Goal: Task Accomplishment & Management: Complete application form

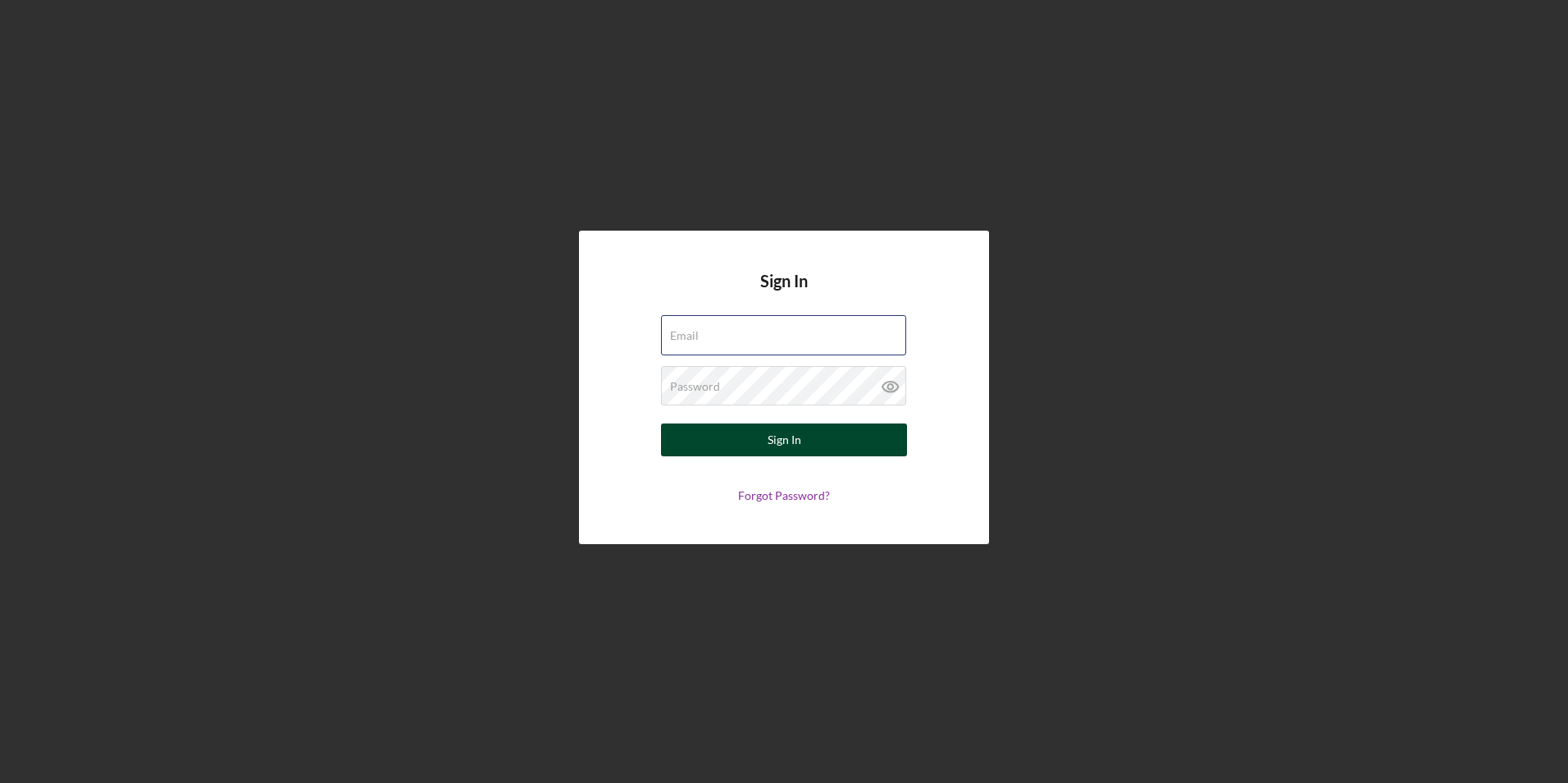
type input "[EMAIL_ADDRESS][DOMAIN_NAME]"
click at [777, 447] on div "Sign In" at bounding box center [784, 439] width 33 height 32
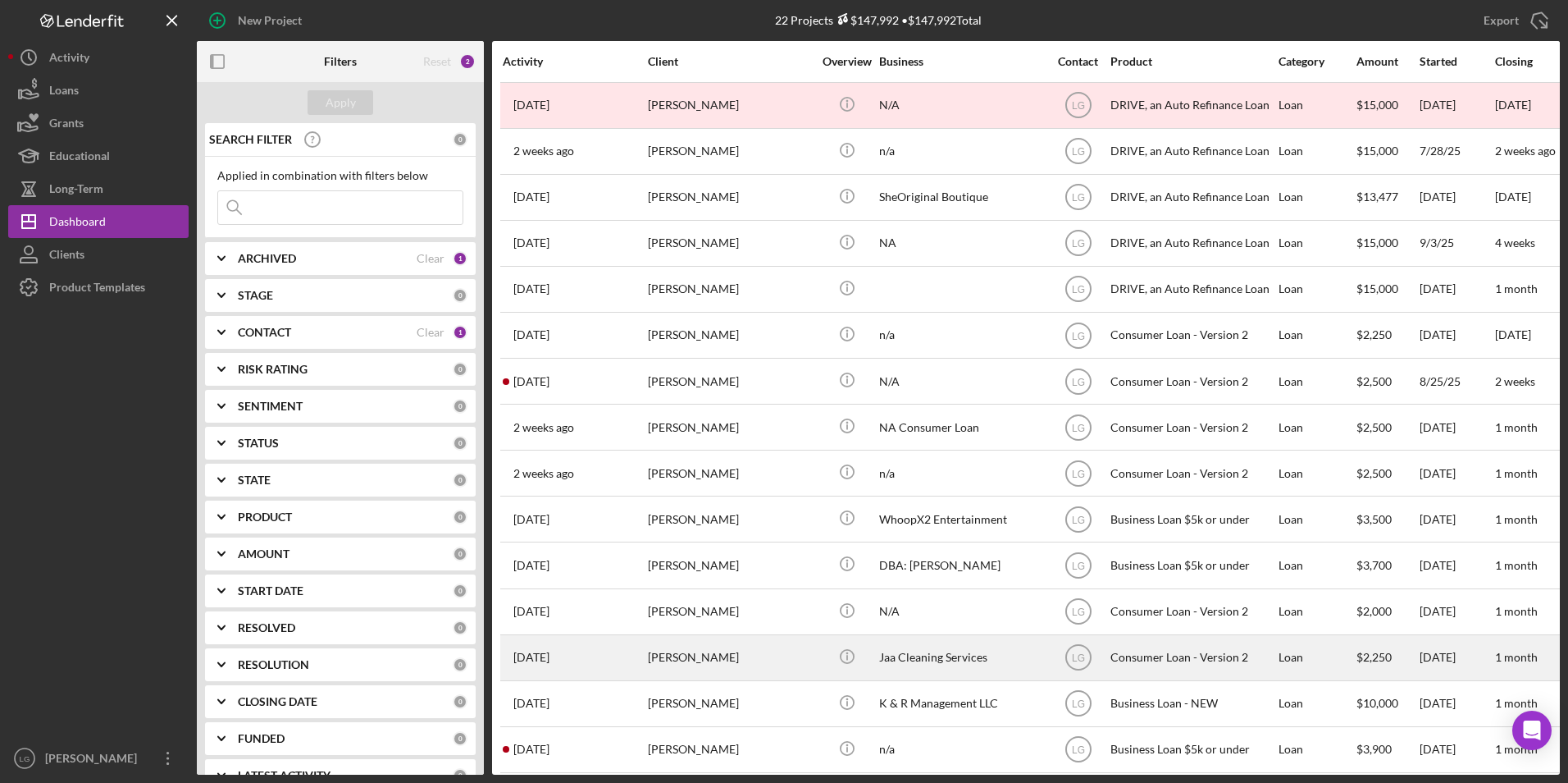
scroll to position [164, 0]
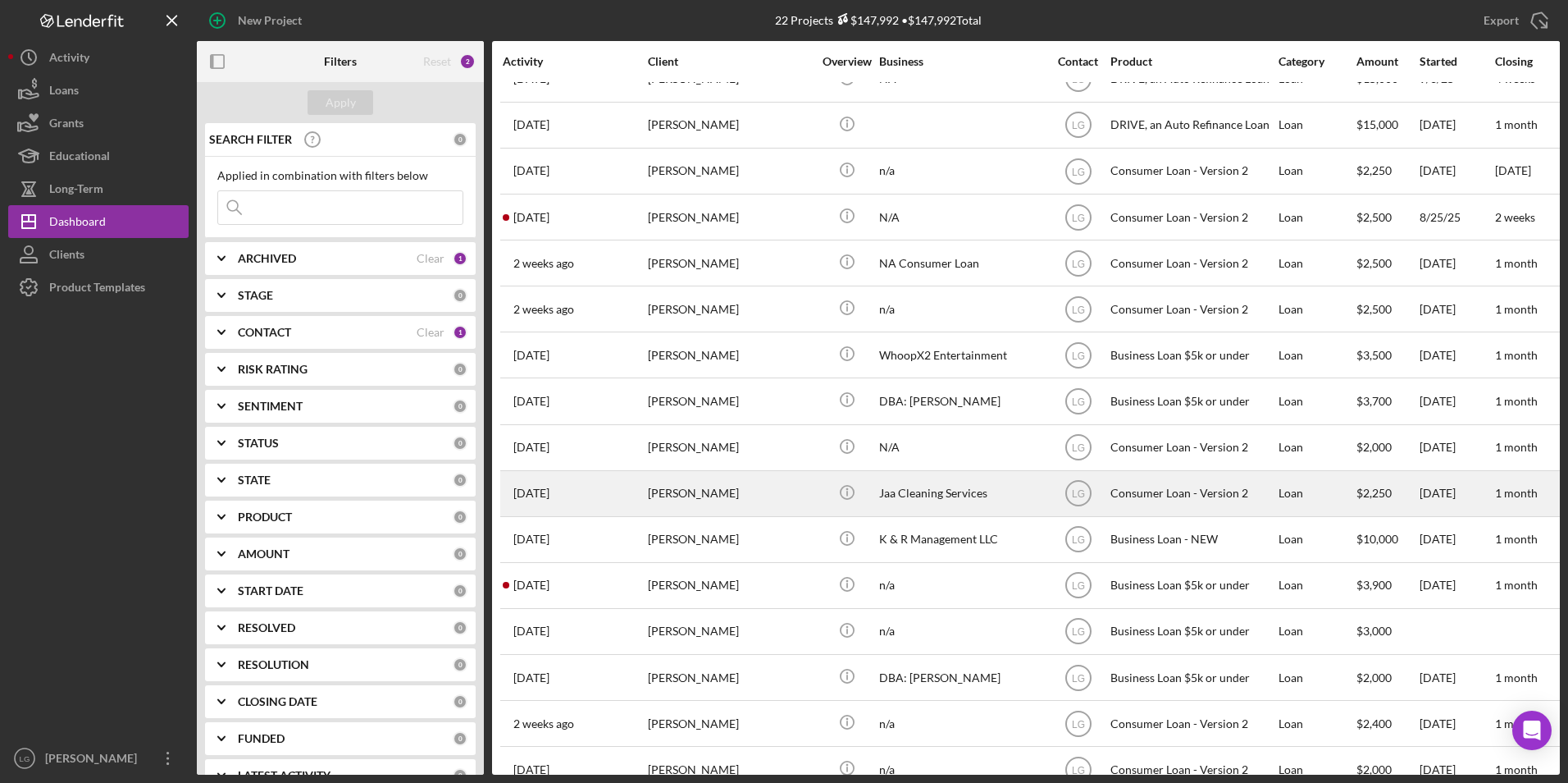
click at [653, 498] on div "[PERSON_NAME]" at bounding box center [730, 493] width 164 height 43
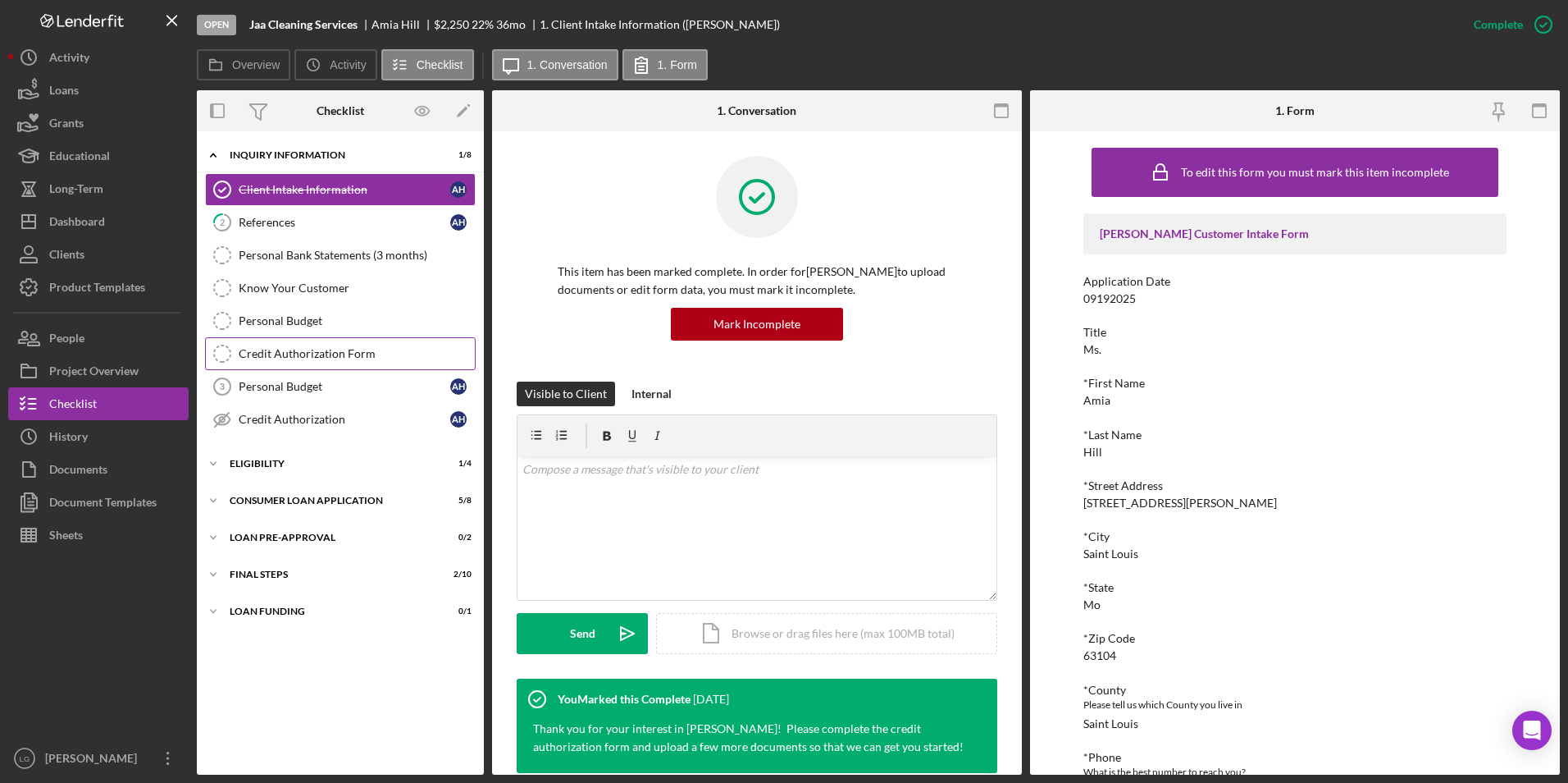
click at [258, 343] on link "Credit Authorization Form Credit Authorization Form" at bounding box center [340, 353] width 270 height 32
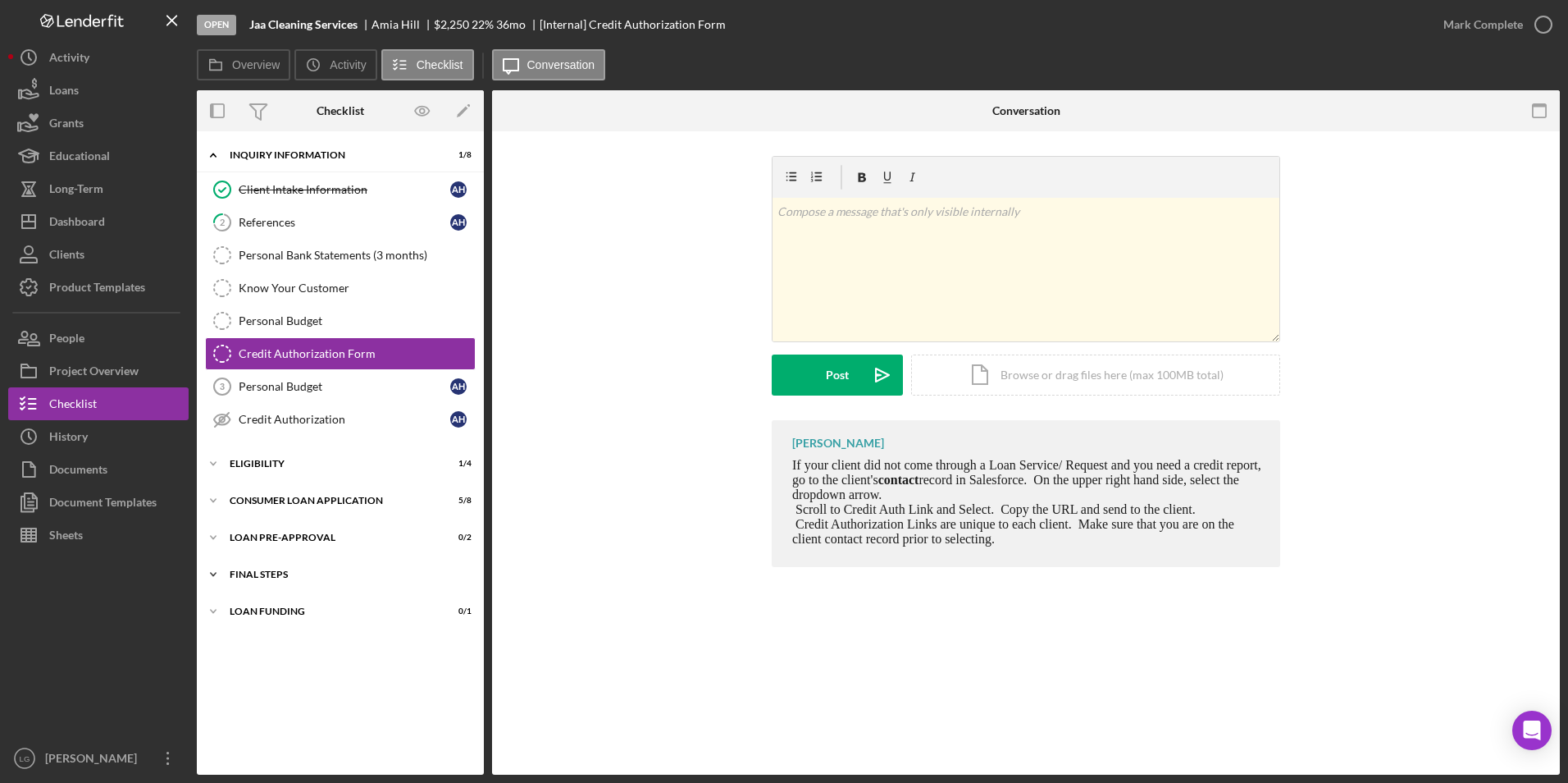
click at [273, 569] on div "FINAL STEPS" at bounding box center [346, 574] width 234 height 10
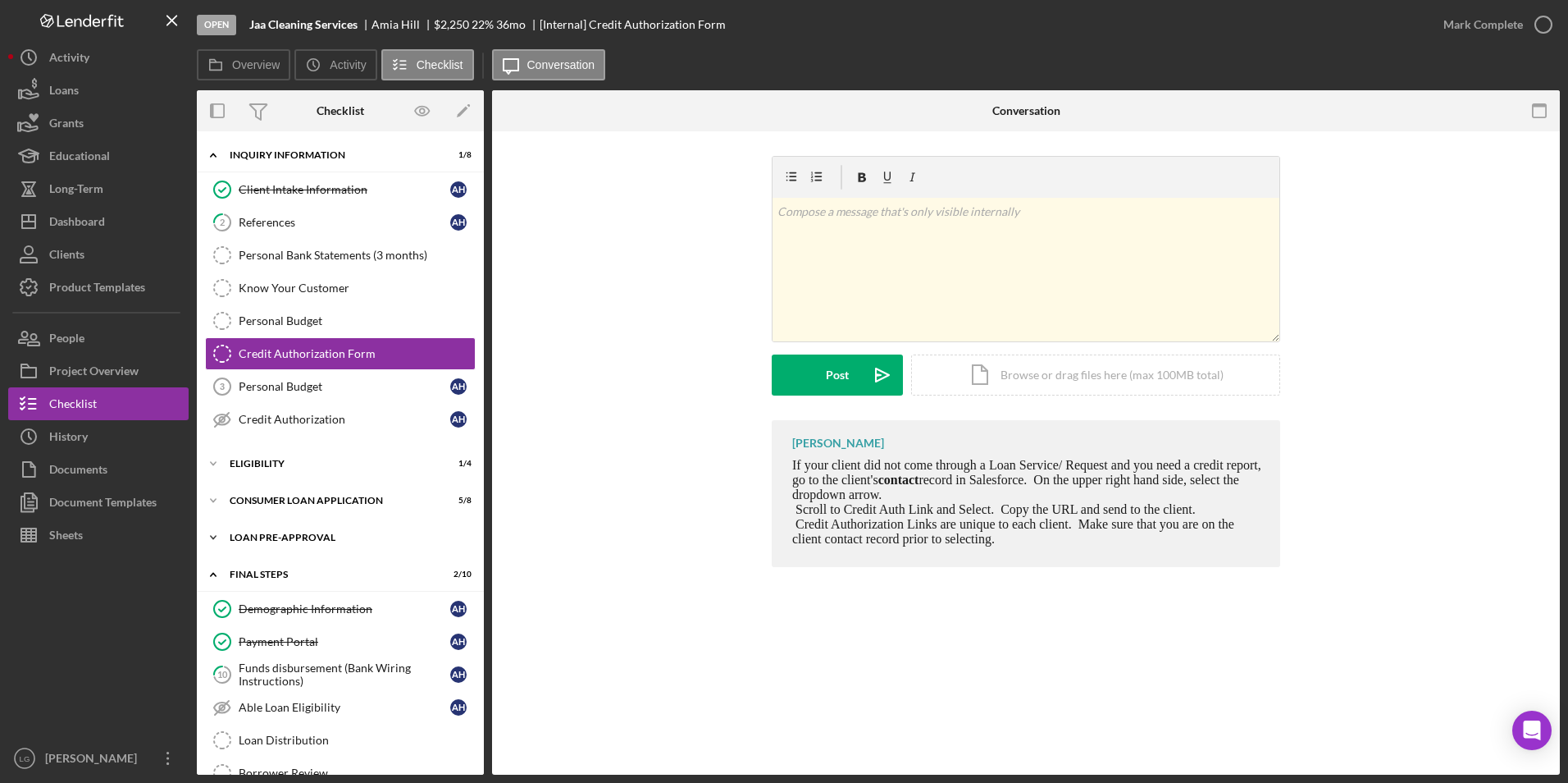
click at [265, 537] on div "Loan Pre-Approval" at bounding box center [346, 538] width 234 height 10
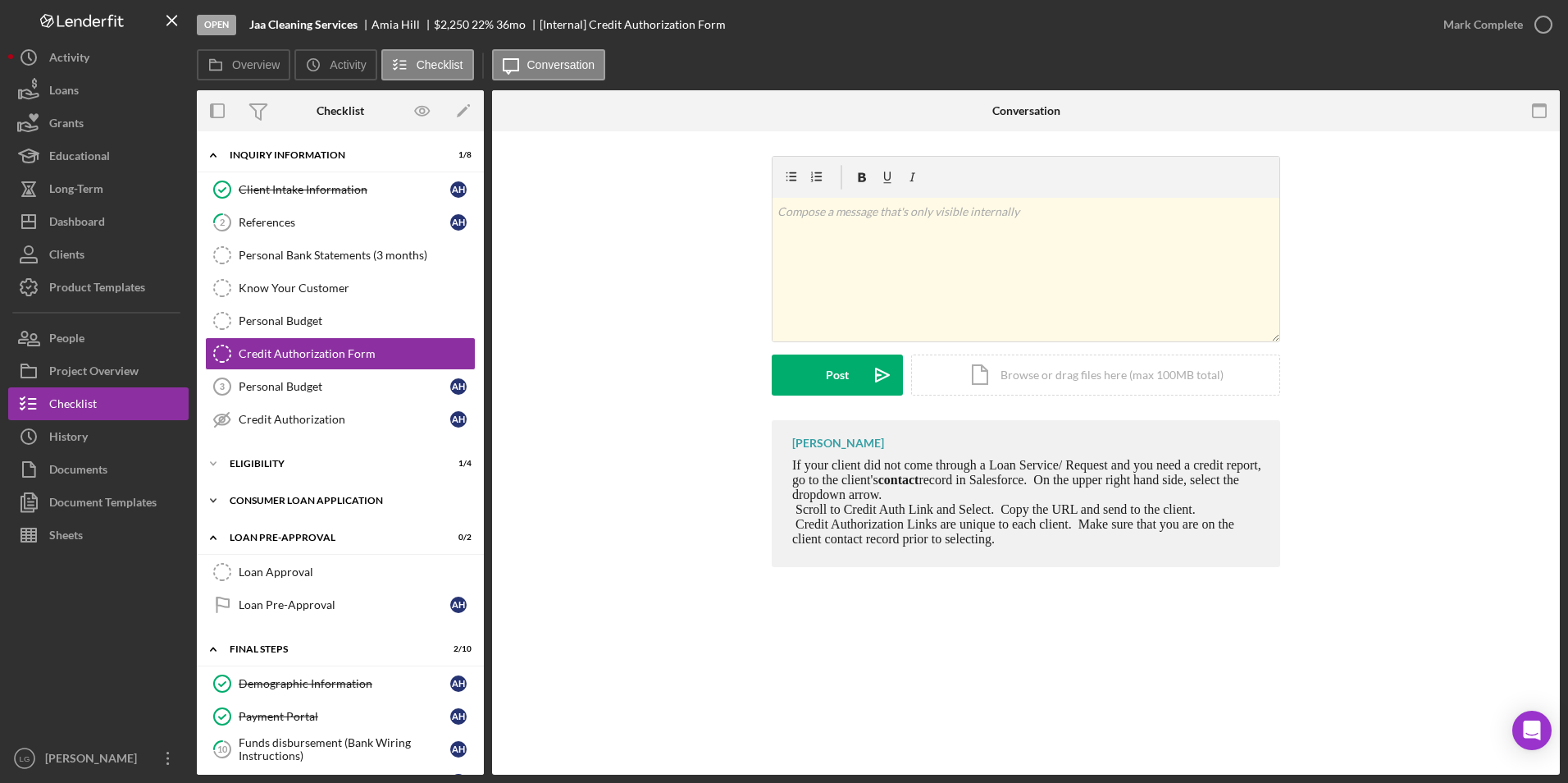
click at [256, 492] on div "Icon/Expander Consumer Loan Application 5 / 8" at bounding box center [340, 500] width 287 height 32
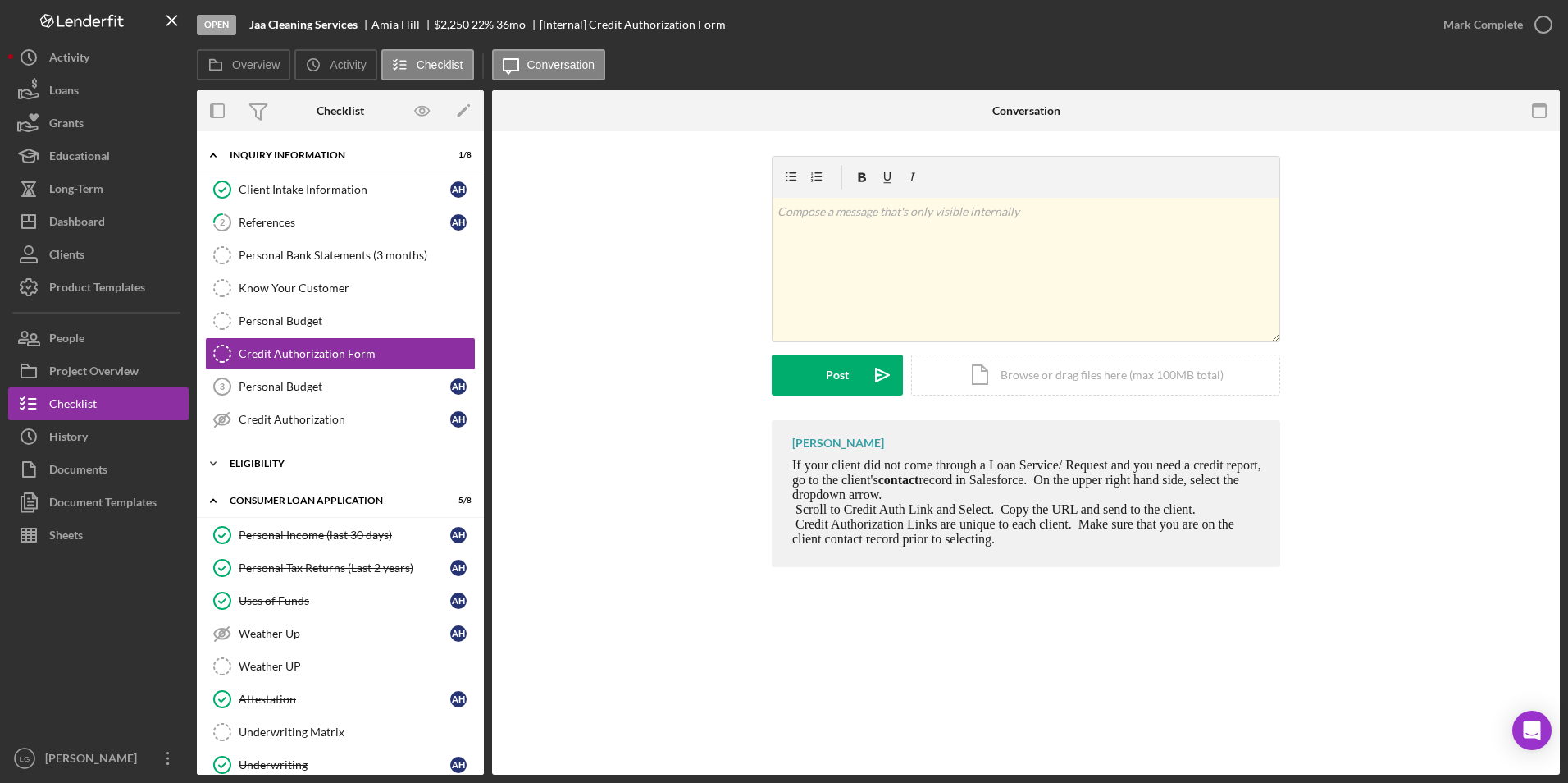
click at [256, 465] on div "Eligibility" at bounding box center [346, 463] width 234 height 10
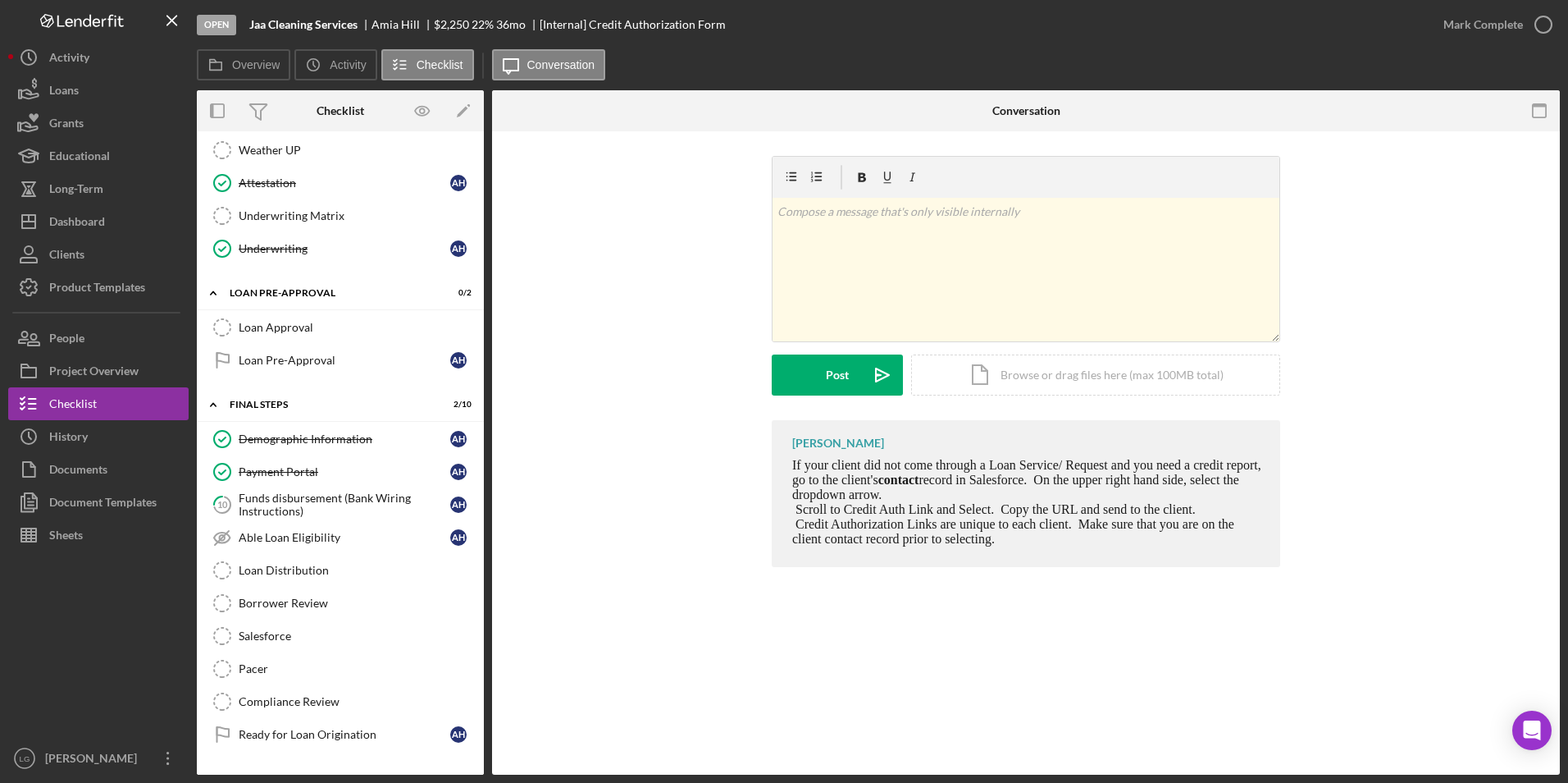
scroll to position [686, 0]
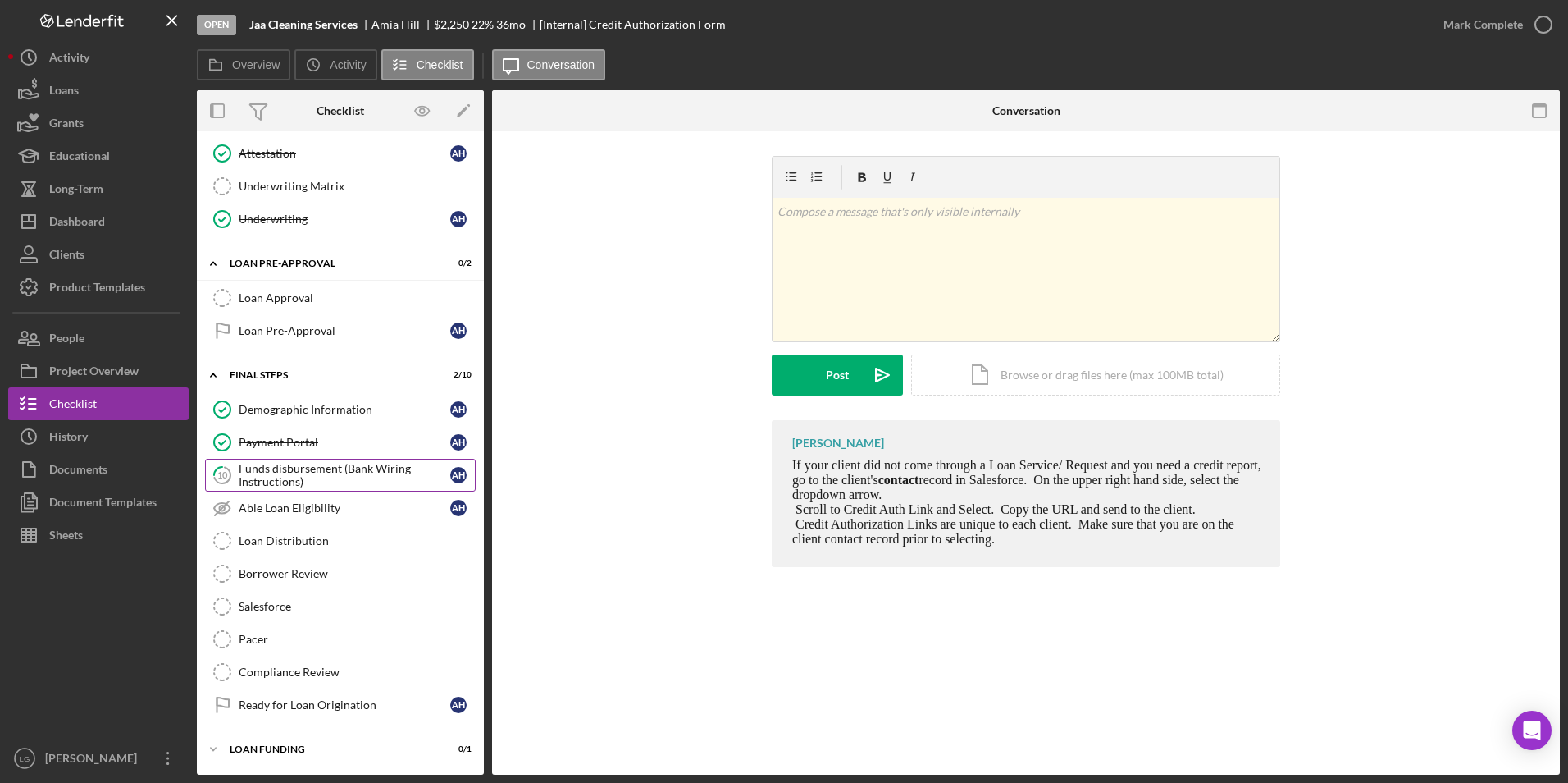
click at [262, 463] on div "Funds disbursement (Bank Wiring Instructions)" at bounding box center [344, 475] width 211 height 27
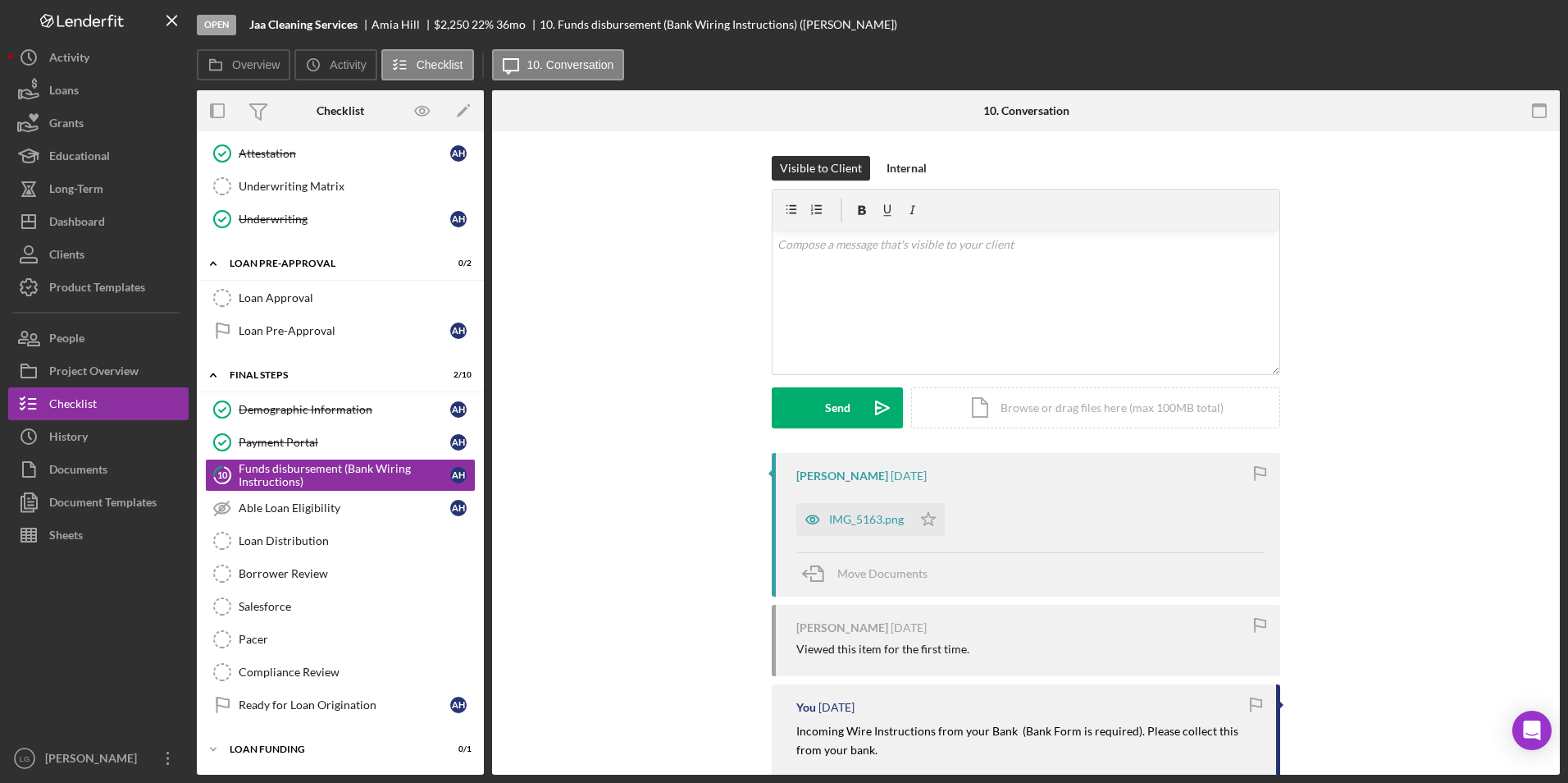
scroll to position [686, 0]
click at [858, 515] on div "IMG_5163.png" at bounding box center [867, 519] width 75 height 13
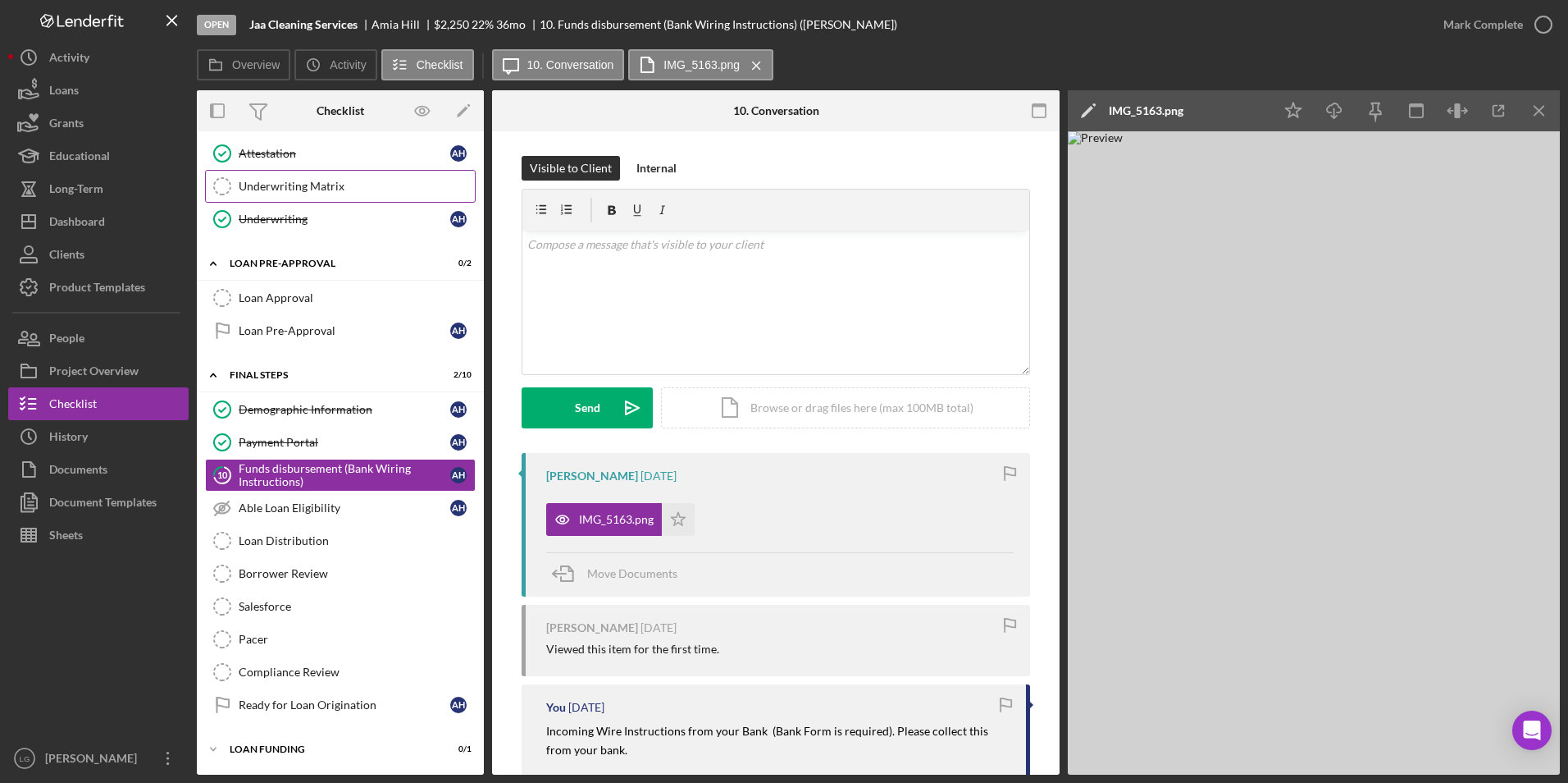
click at [334, 176] on link "Underwriting Matrix Underwriting Matrix" at bounding box center [340, 186] width 270 height 32
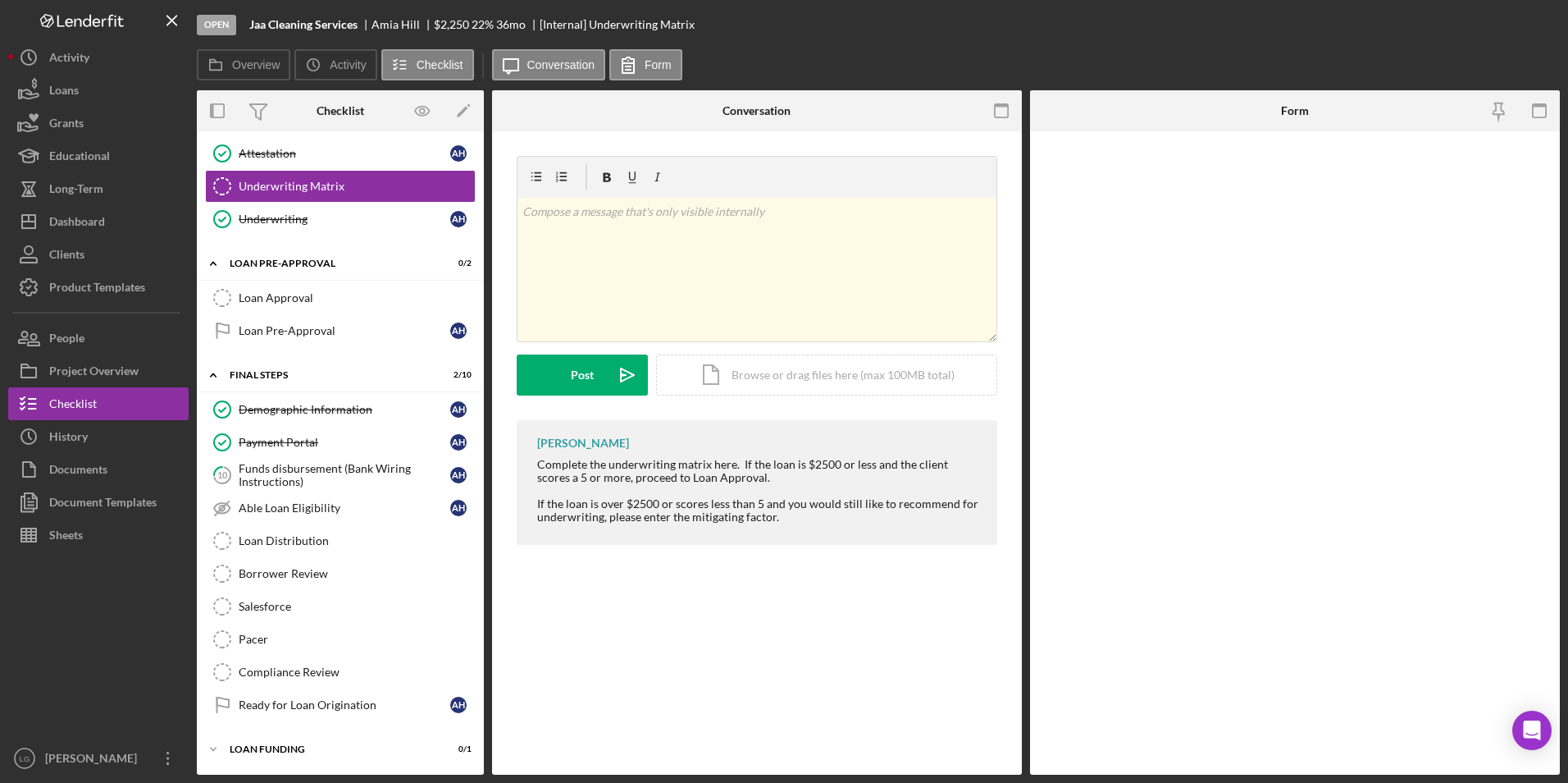
scroll to position [686, 0]
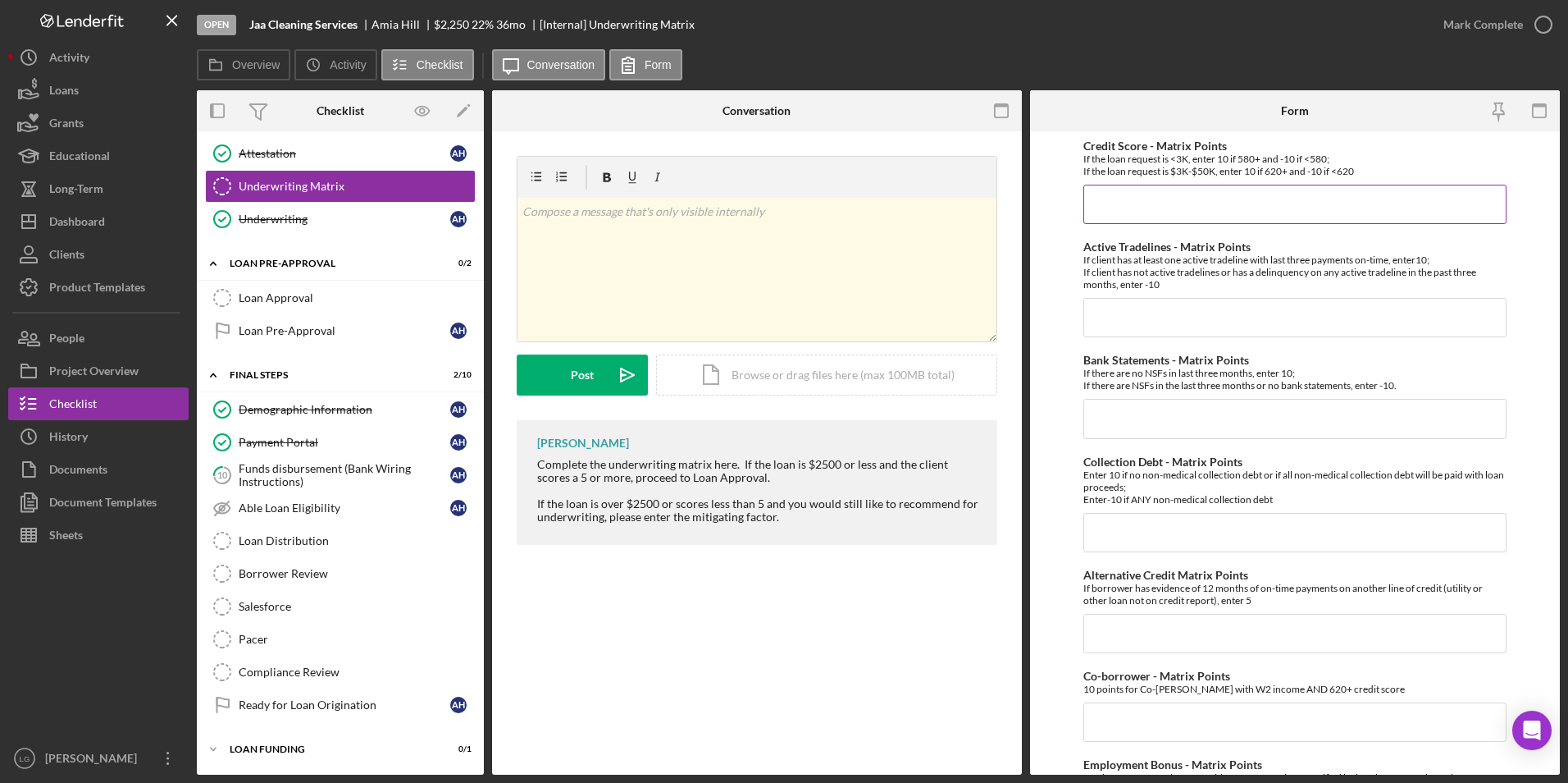
click at [1202, 192] on input "Credit Score - Matrix Points" at bounding box center [1296, 204] width 424 height 39
drag, startPoint x: 1239, startPoint y: 202, endPoint x: 1241, endPoint y: 181, distance: 21.1
click at [1239, 202] on input "Credit Score - Matrix Points" at bounding box center [1296, 204] width 424 height 39
type input "-10"
click at [1141, 310] on input "Active Tradelines - Matrix Points" at bounding box center [1296, 317] width 424 height 39
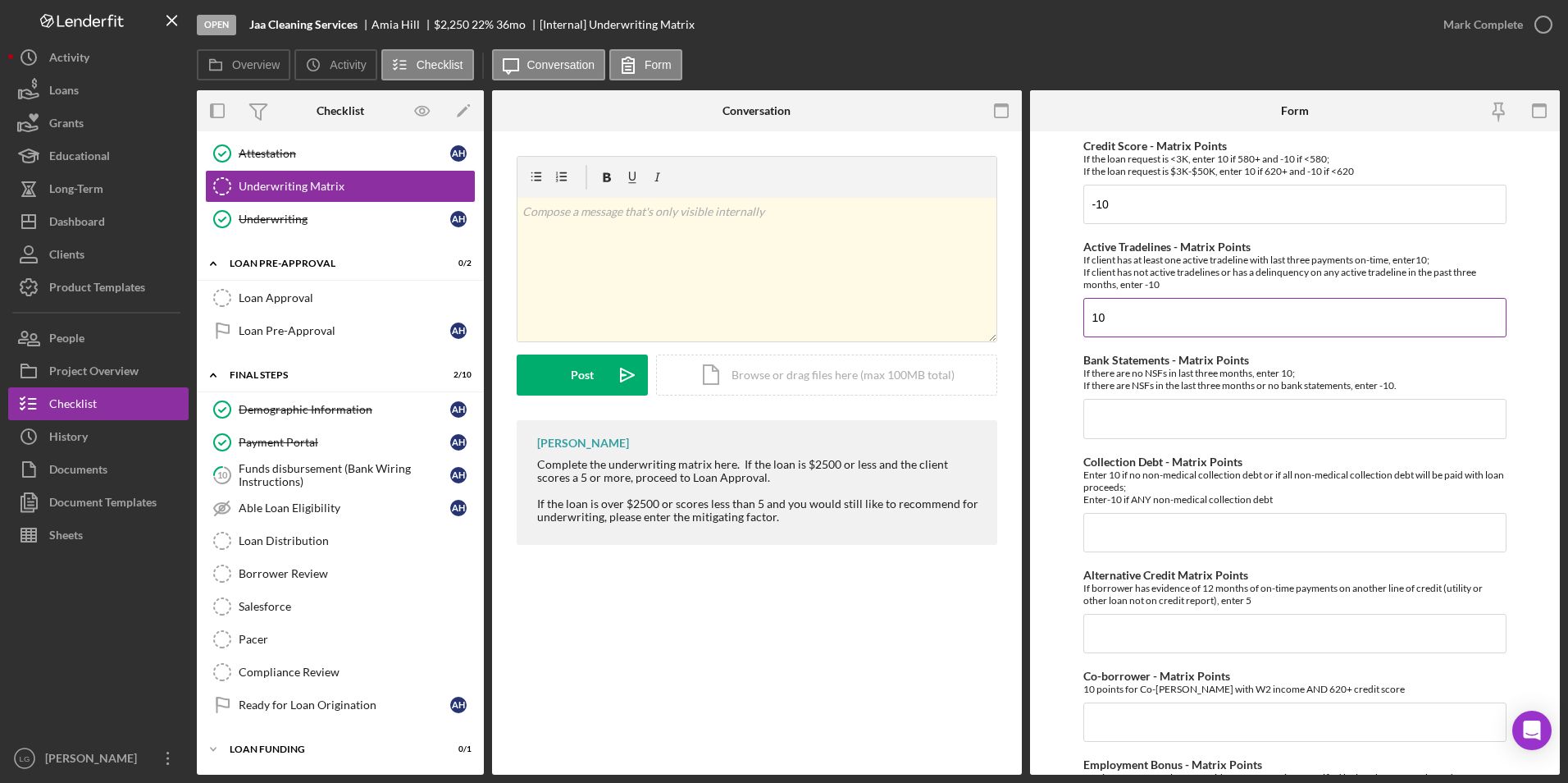
type input "10"
type input "-10"
drag, startPoint x: 1130, startPoint y: 416, endPoint x: 1029, endPoint y: 418, distance: 101.0
click at [1029, 418] on div "Overview Internal Workflow Stage Open Icon/Dropdown Arrow Archive (can unarchiv…" at bounding box center [878, 432] width 1363 height 684
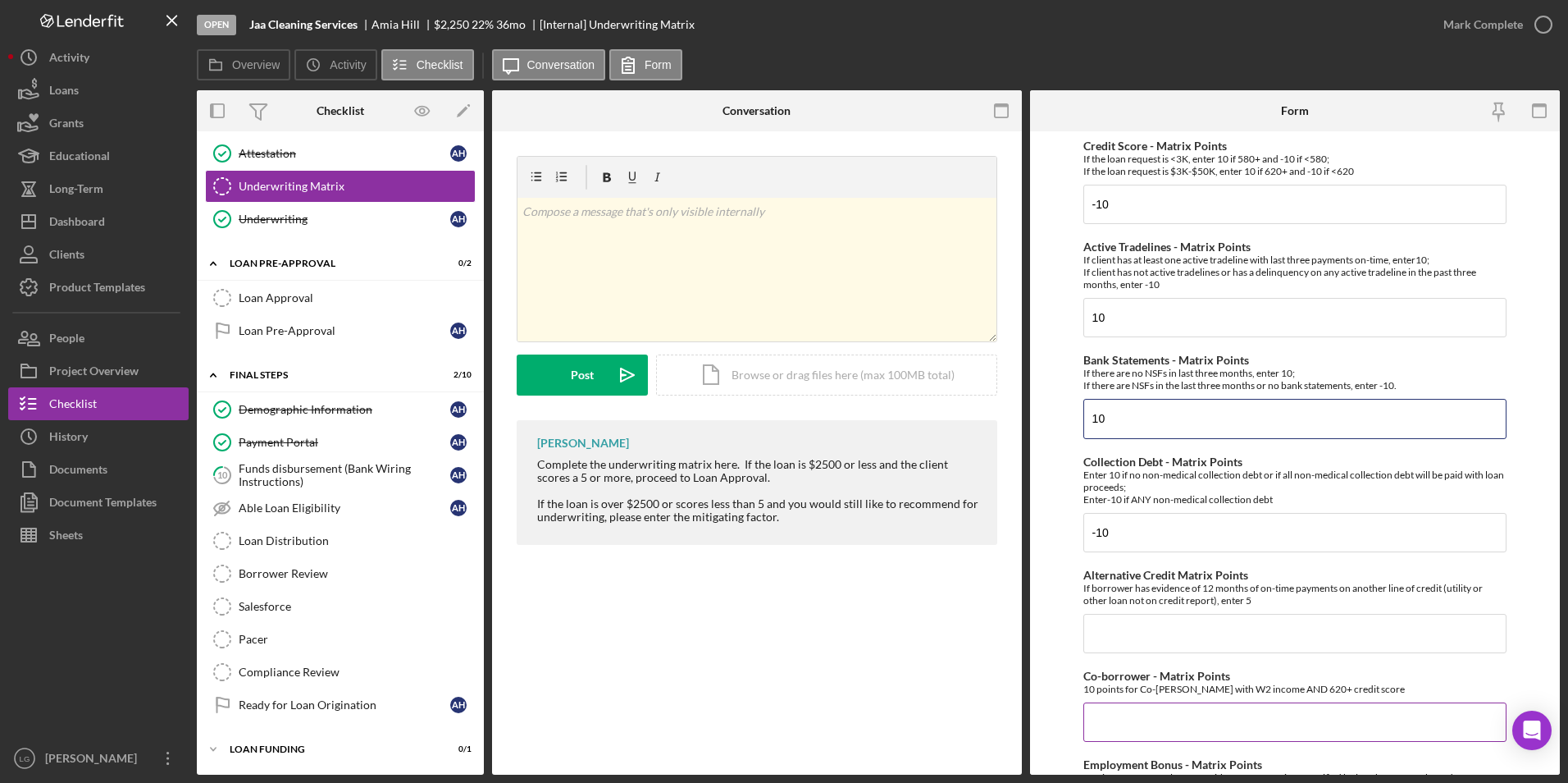
scroll to position [164, 0]
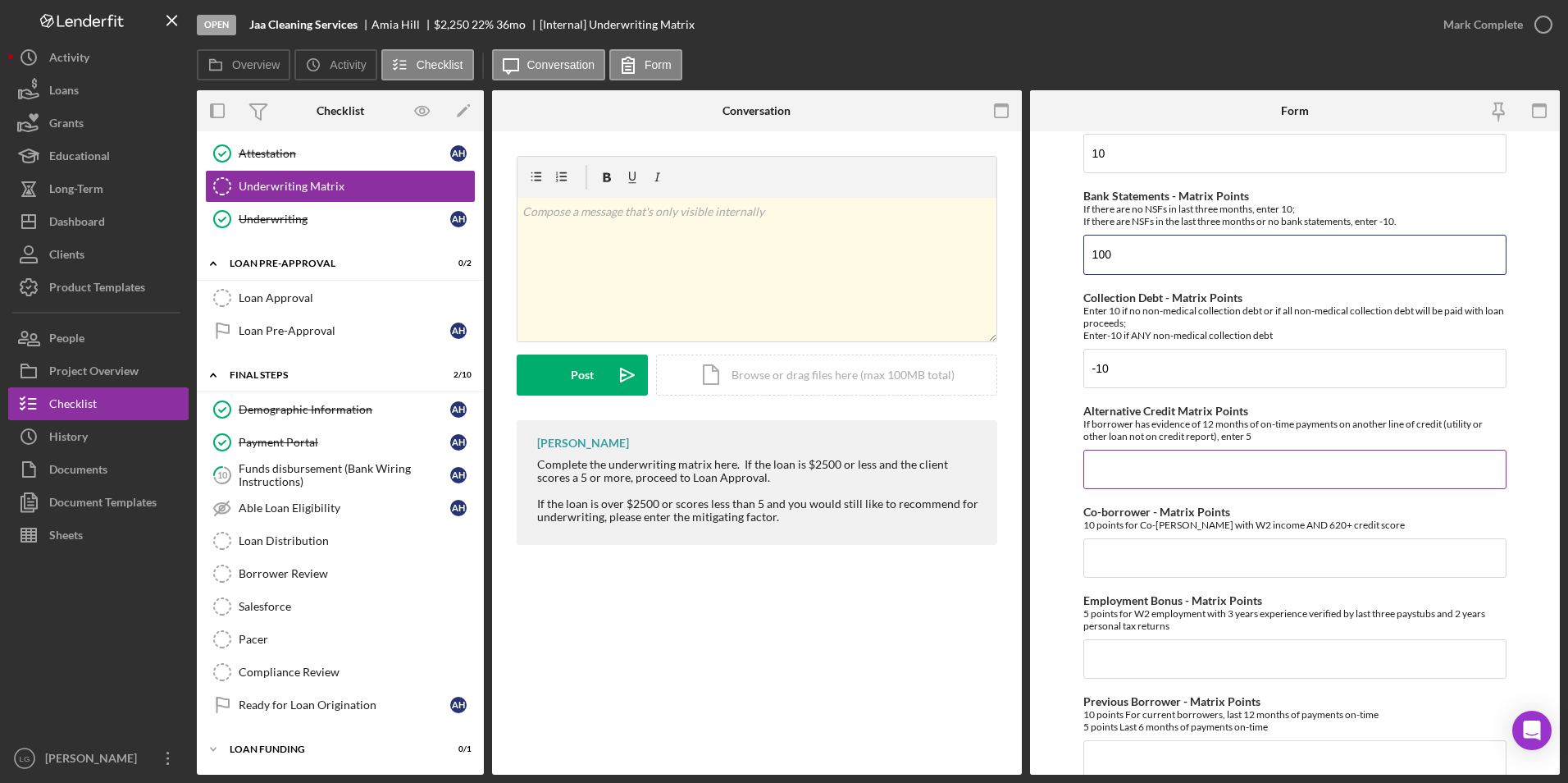
type input "100"
click at [1123, 477] on input "Alternative Credit Matrix Points" at bounding box center [1296, 468] width 424 height 39
type input "0"
click at [1125, 556] on input "Co-borrower - Matrix Points" at bounding box center [1296, 558] width 424 height 39
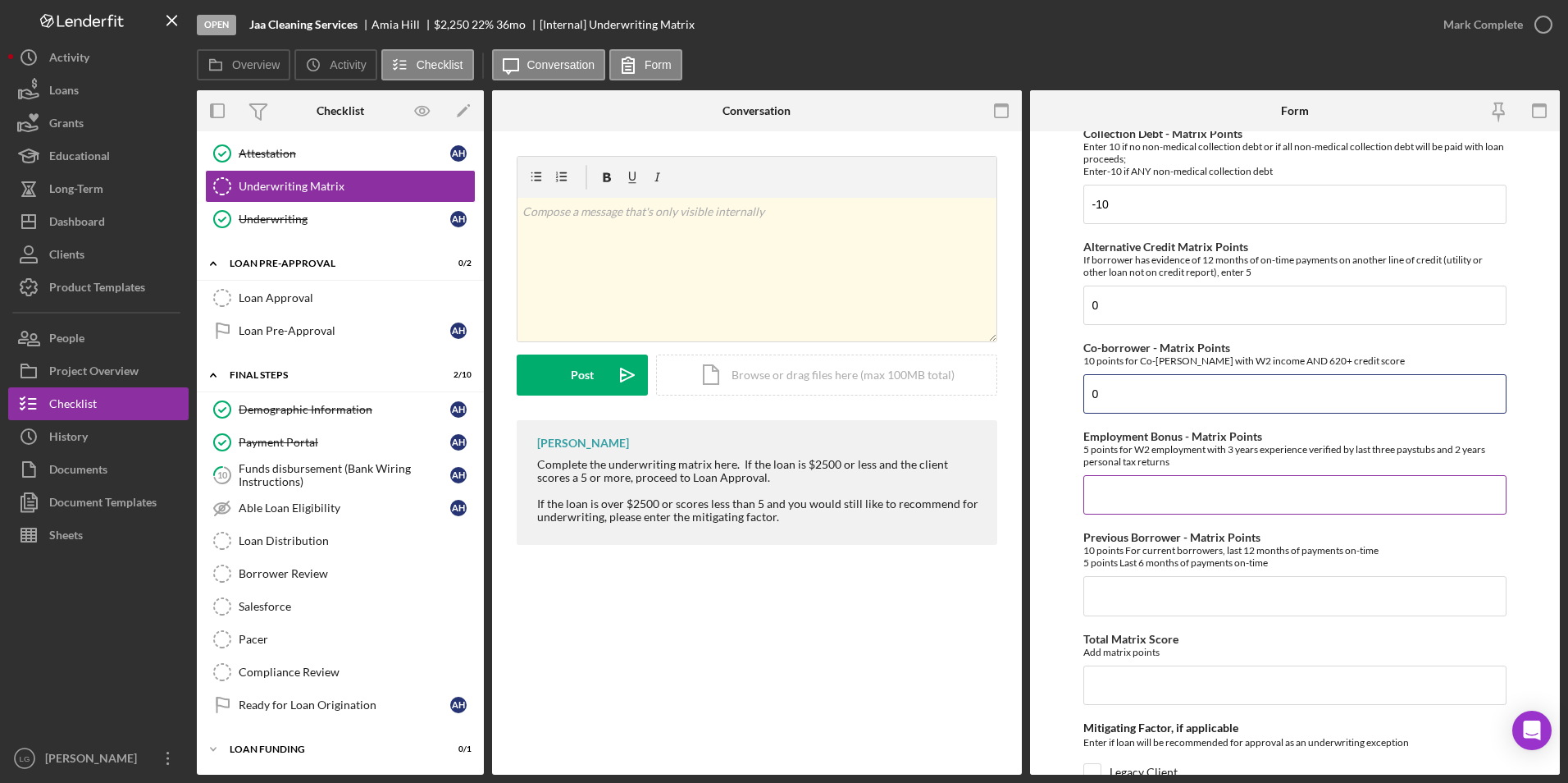
type input "0"
click at [1131, 498] on input "Employment Bonus - Matrix Points" at bounding box center [1296, 494] width 424 height 39
type input "0"
click at [1127, 605] on input "Previous Borrower - Matrix Points" at bounding box center [1296, 595] width 424 height 39
type input "0"
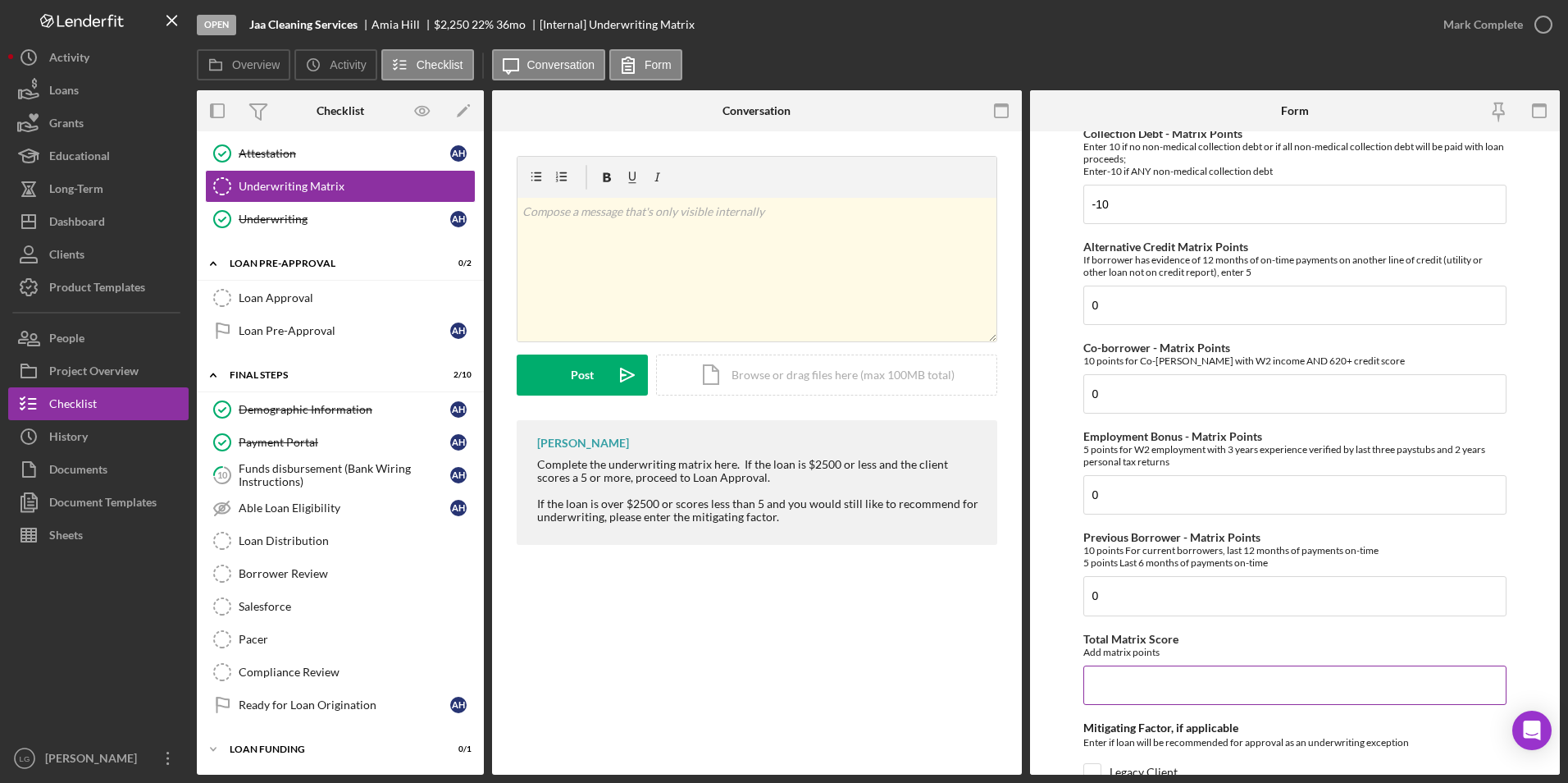
click at [1138, 683] on input "Total Matrix Score" at bounding box center [1296, 685] width 424 height 39
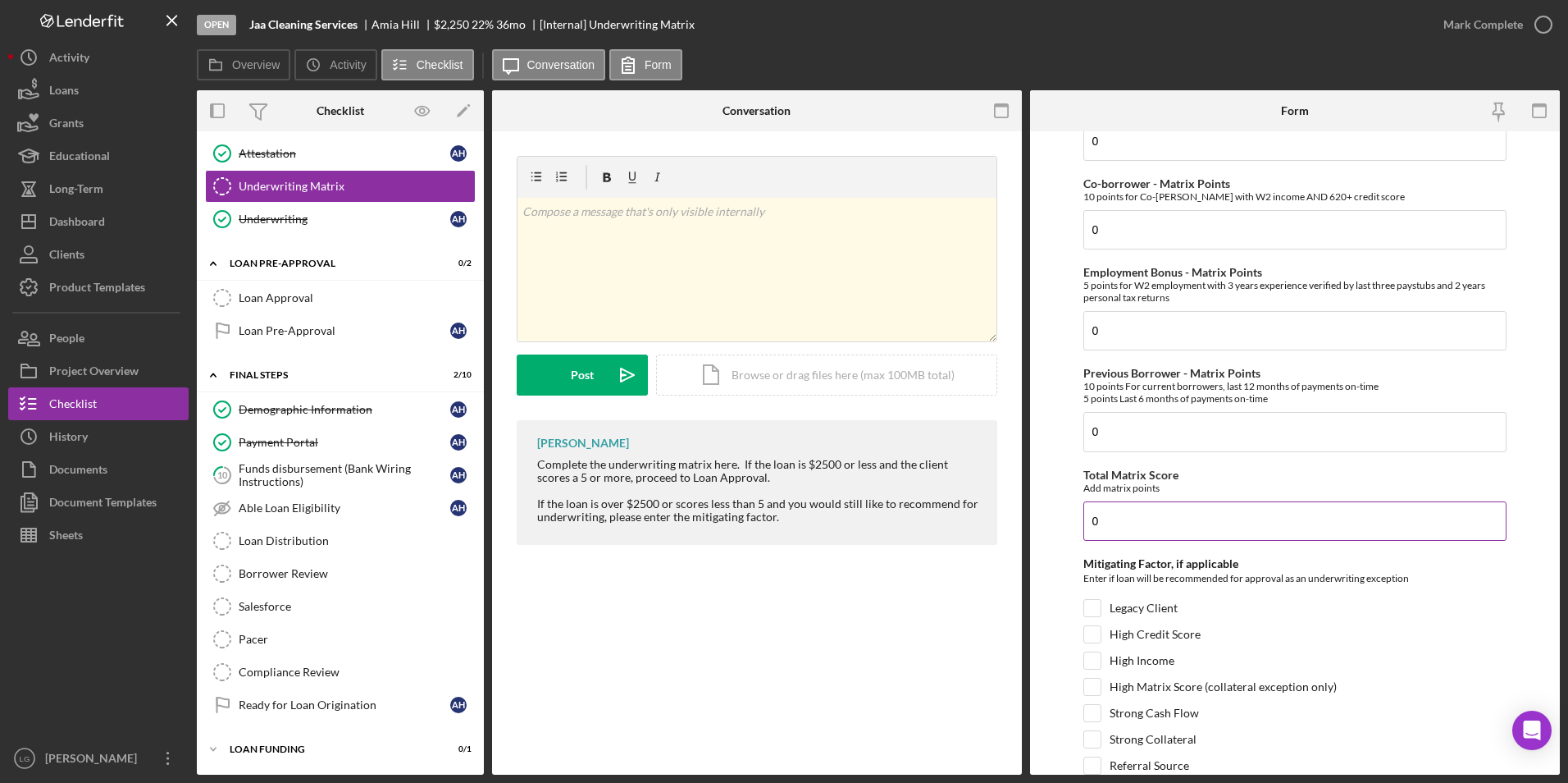
scroll to position [587, 0]
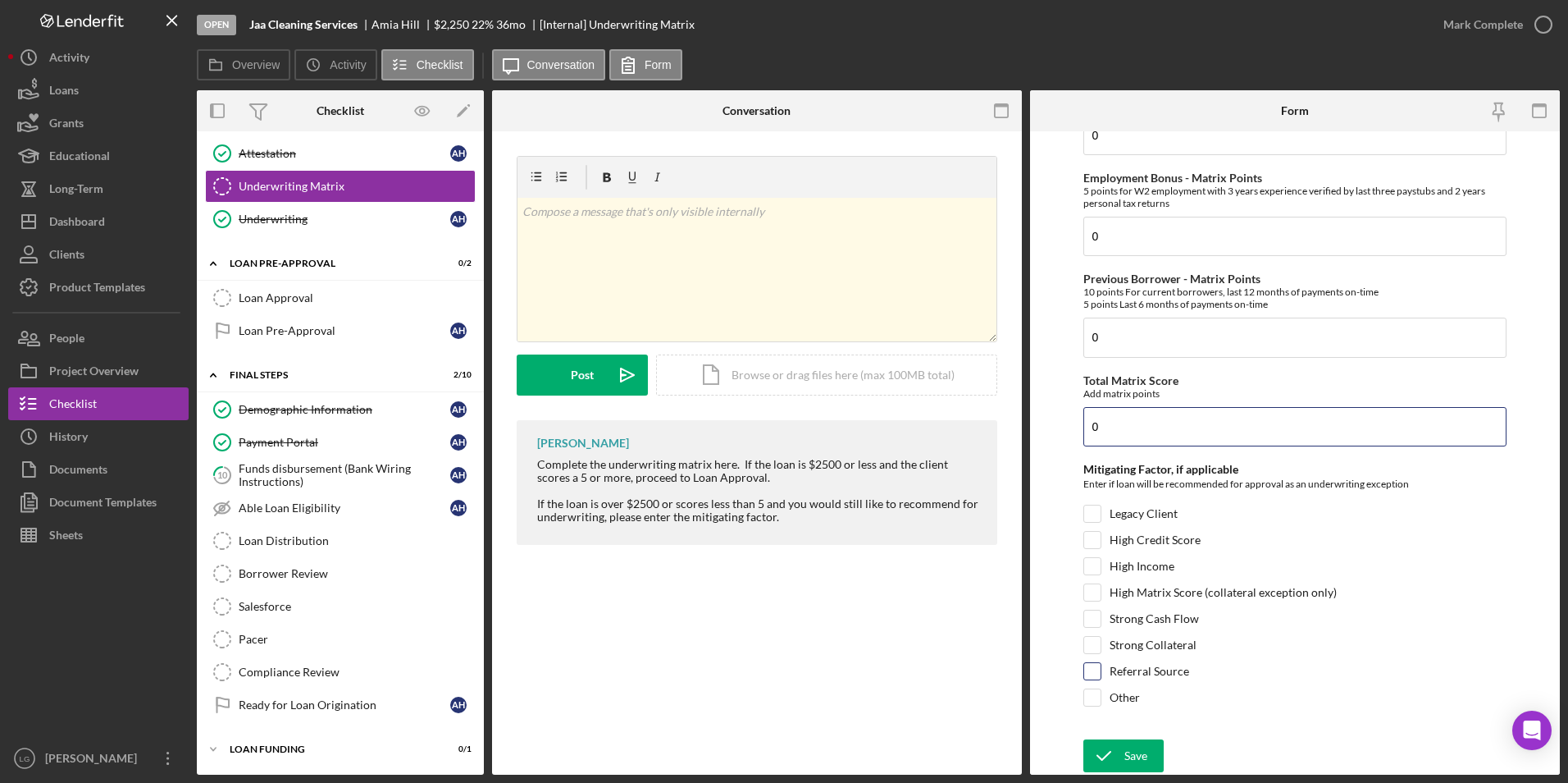
type input "0"
click at [1086, 678] on input "Referral Source" at bounding box center [1093, 671] width 17 height 17
checkbox input "true"
click at [1122, 747] on icon "submit" at bounding box center [1104, 755] width 41 height 41
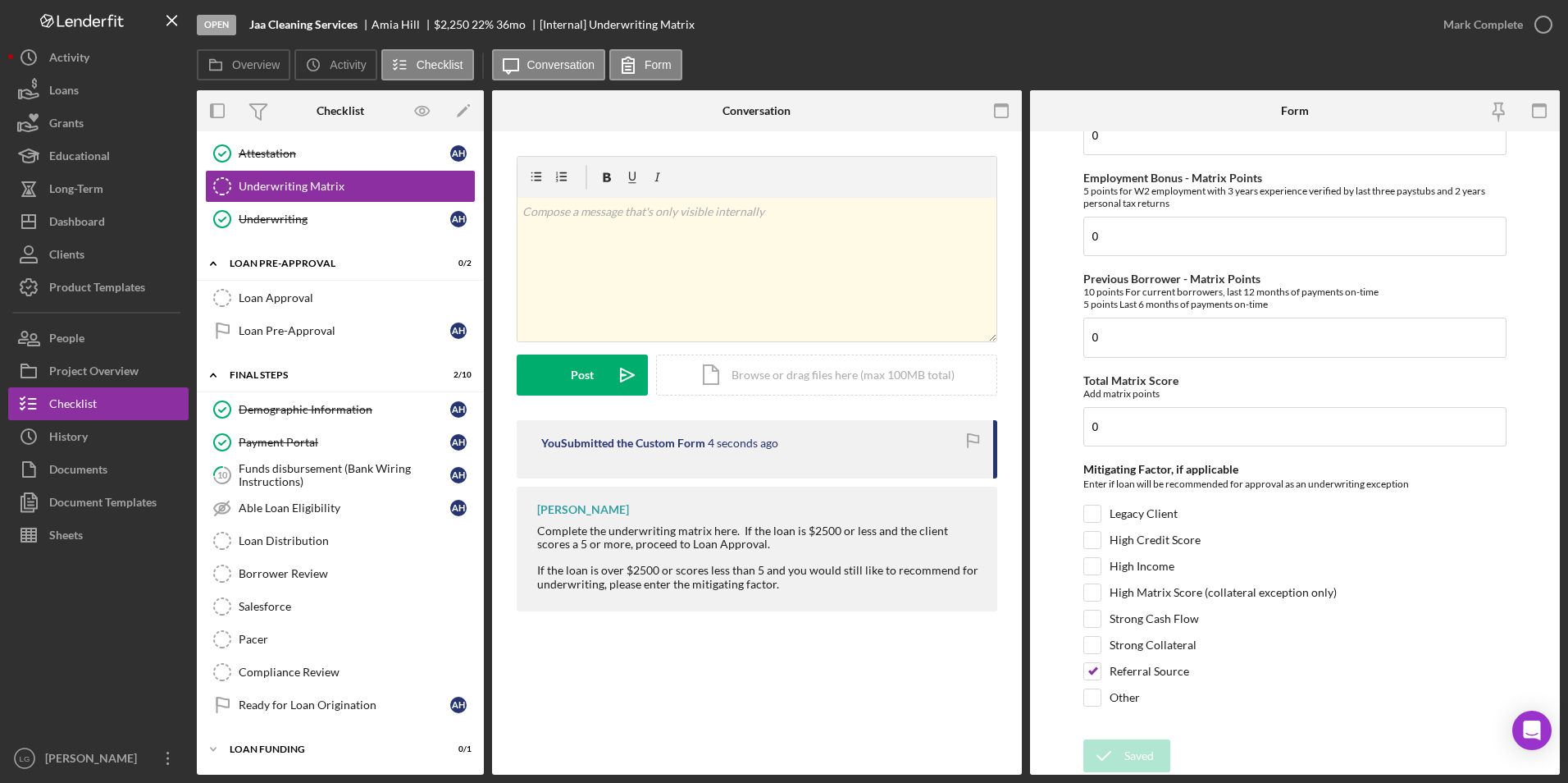
scroll to position [440, 0]
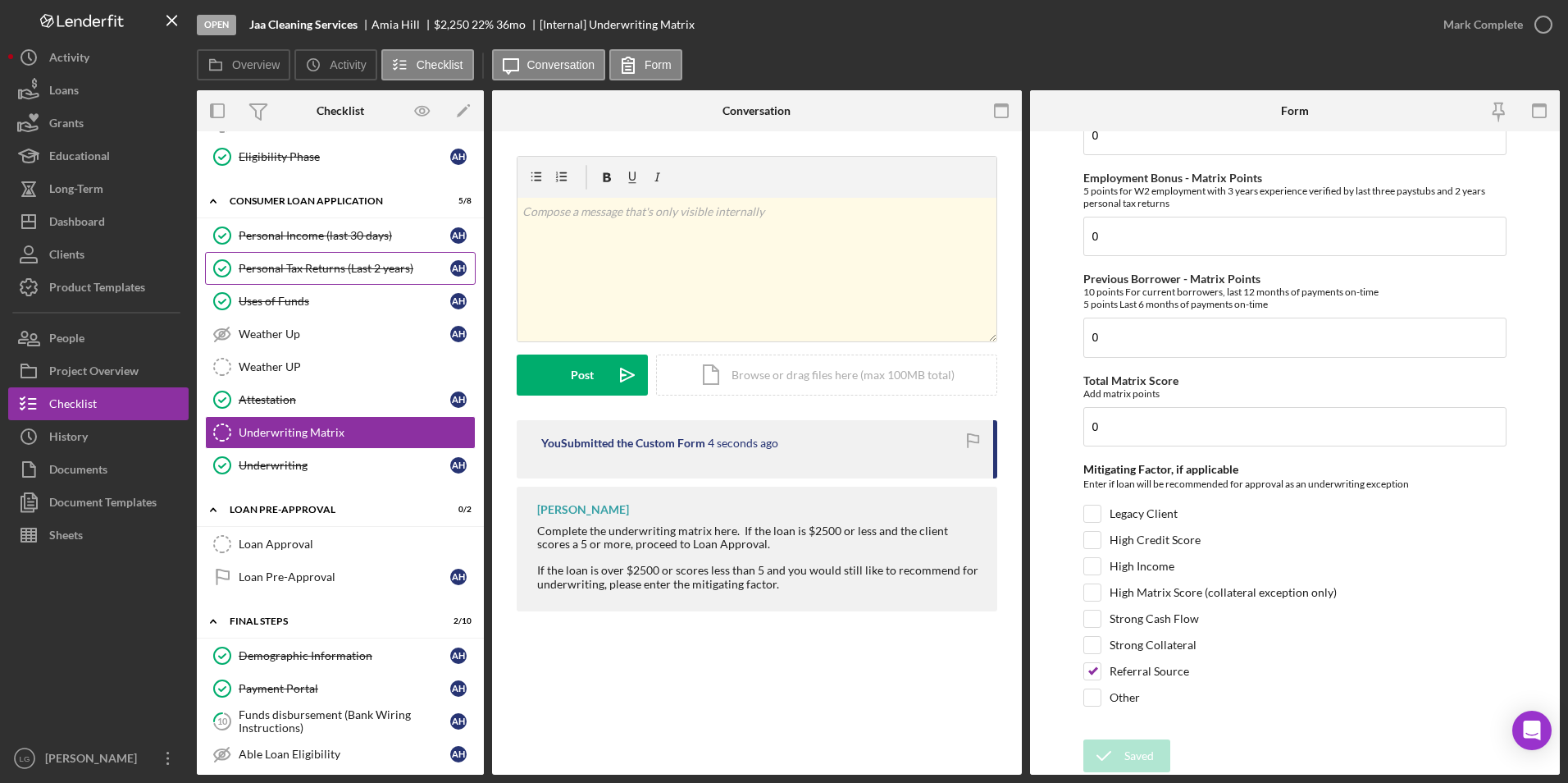
click at [379, 281] on link "Personal Tax Returns (Last 2 years) Personal Tax Returns (Last 2 years) A H" at bounding box center [340, 268] width 270 height 32
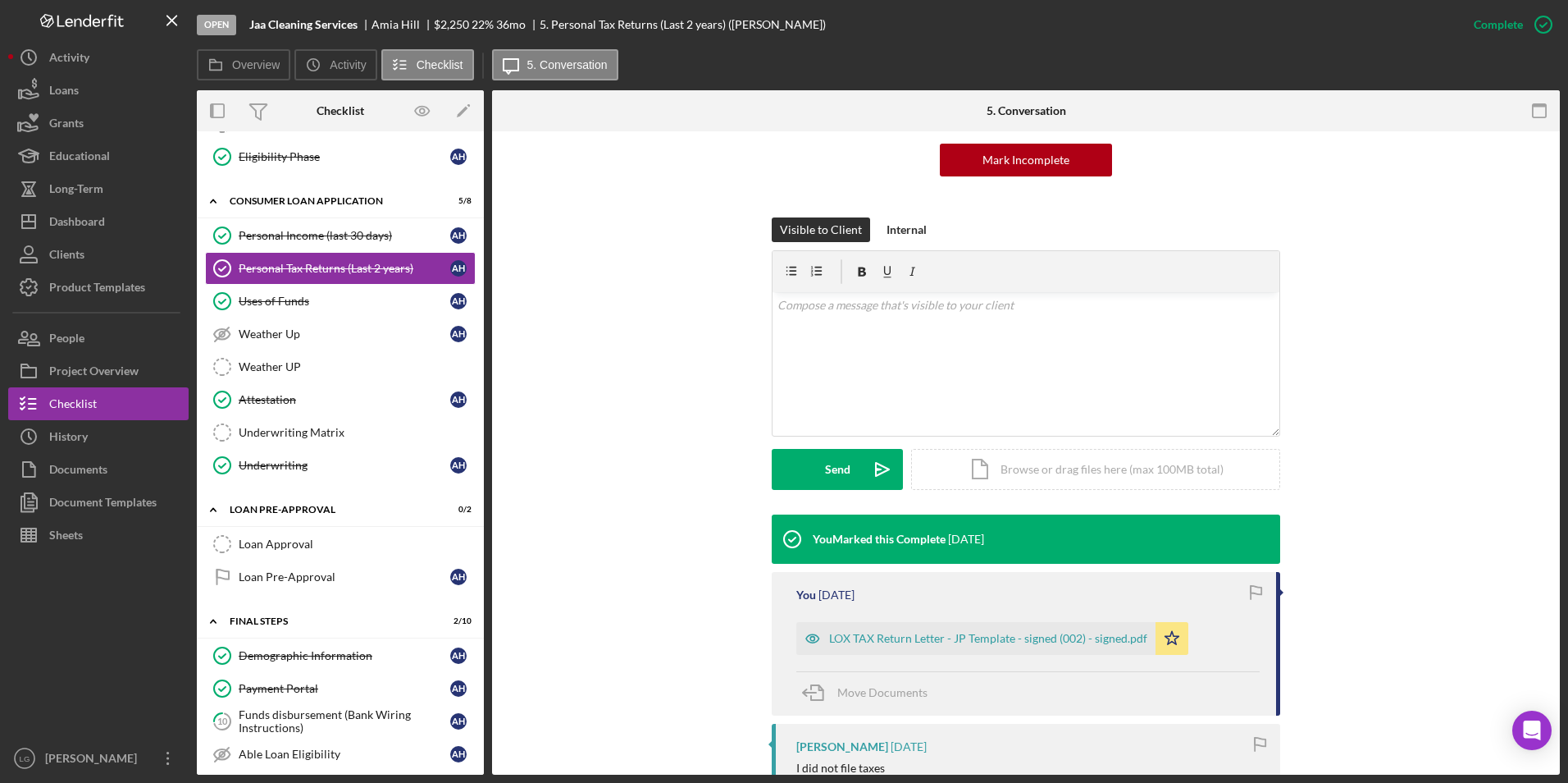
scroll to position [328, 0]
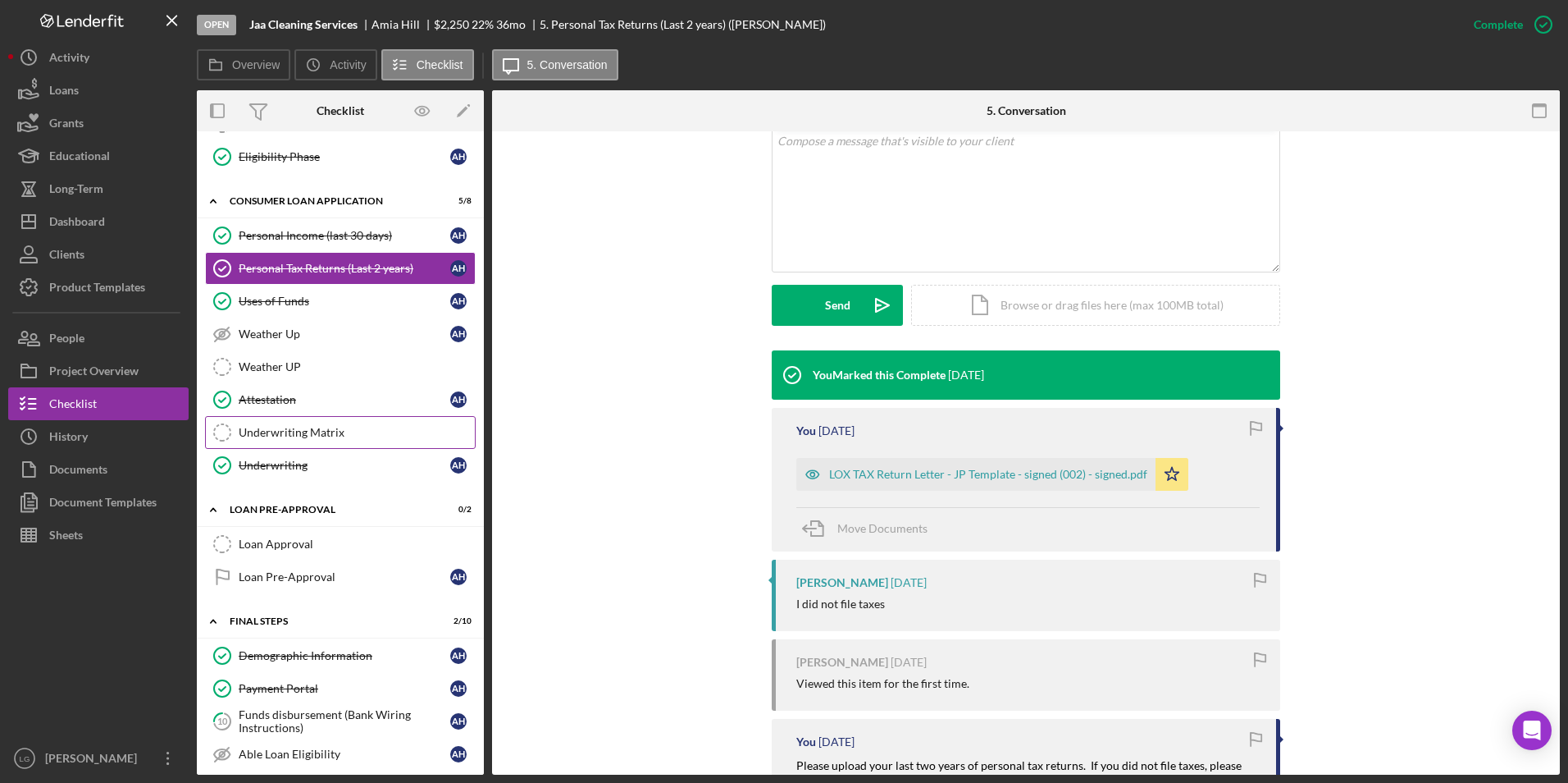
drag, startPoint x: 334, startPoint y: 435, endPoint x: 403, endPoint y: 435, distance: 69.0
click at [334, 435] on div "Underwriting Matrix" at bounding box center [357, 433] width 236 height 13
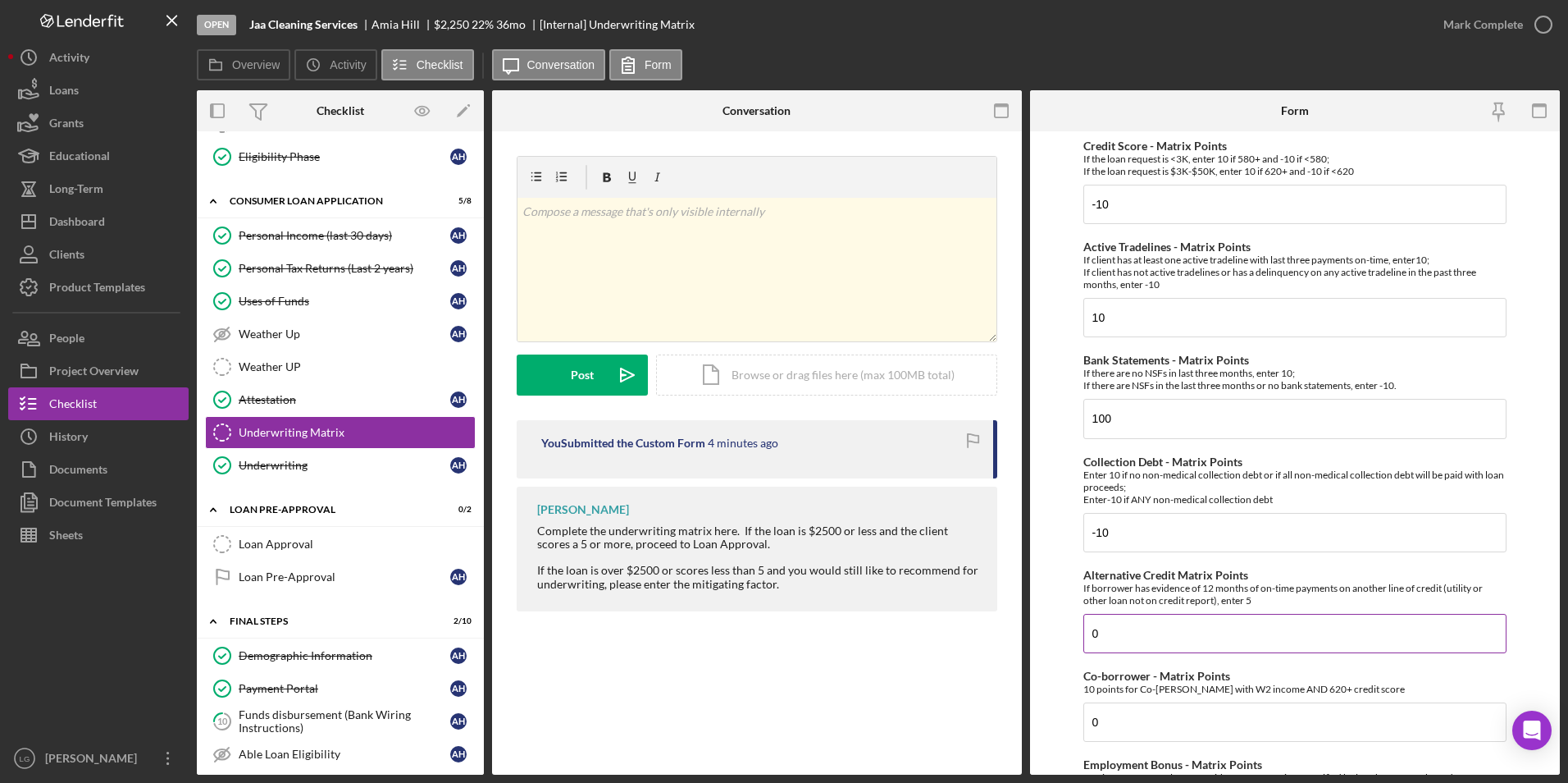
scroll to position [164, 0]
